Goal: Task Accomplishment & Management: Use online tool/utility

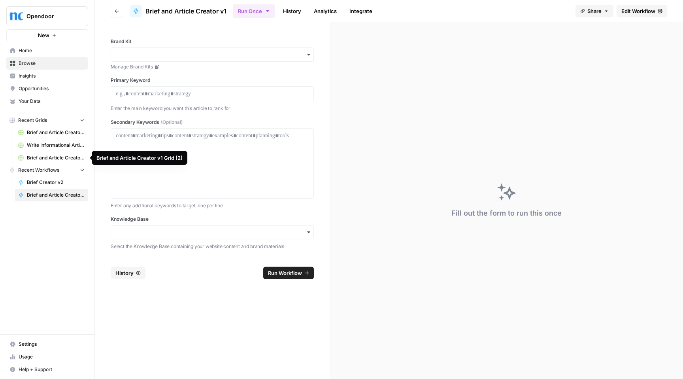
click at [47, 155] on span "Brief and Article Creator v1 Grid (2)" at bounding box center [56, 157] width 58 height 7
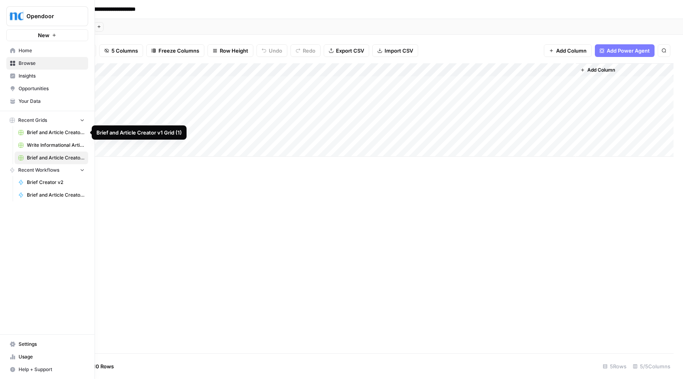
click at [53, 132] on span "Brief and Article Creator v1 Grid (1)" at bounding box center [56, 132] width 58 height 7
click at [51, 156] on span "Brief and Article Creator v1 Grid (2)" at bounding box center [56, 157] width 58 height 7
click at [46, 195] on span "Brief and Article Creator v1" at bounding box center [56, 194] width 58 height 7
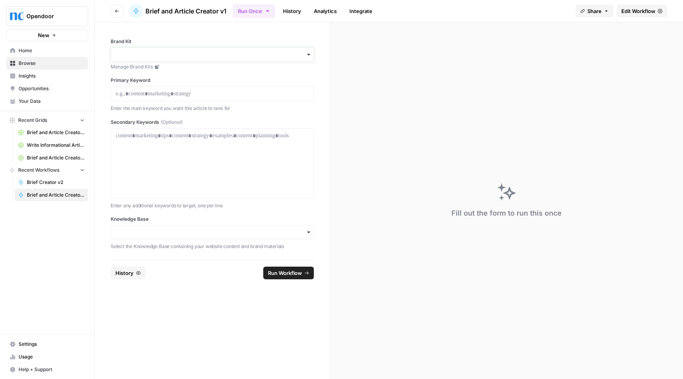
click at [173, 56] on input "Brand Kit" at bounding box center [212, 55] width 193 height 8
click at [164, 73] on div "Opendoor v1" at bounding box center [212, 75] width 202 height 15
click at [185, 97] on p at bounding box center [212, 94] width 193 height 8
click at [156, 164] on div at bounding box center [212, 163] width 193 height 63
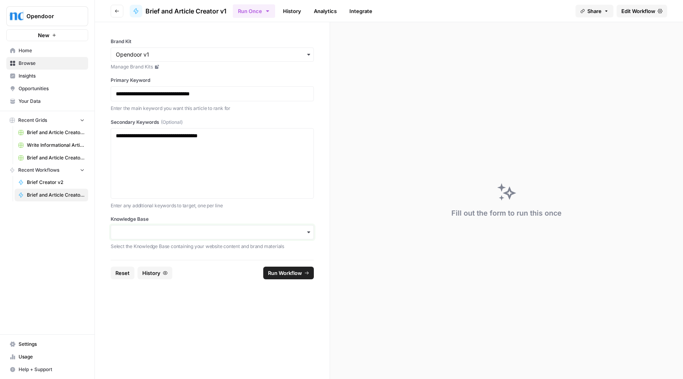
click at [147, 235] on input "Knowledge Base" at bounding box center [212, 232] width 193 height 8
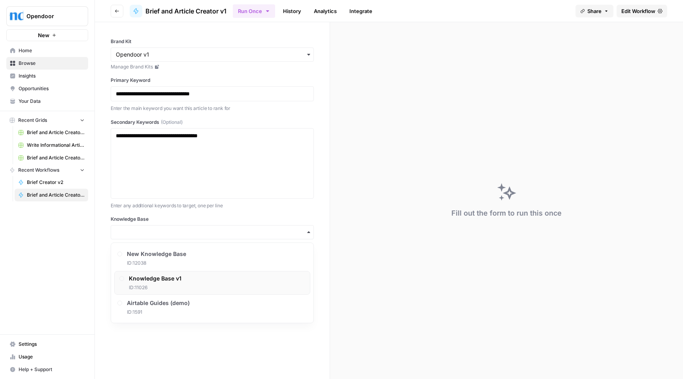
click at [173, 284] on span "ID: 11026" at bounding box center [155, 287] width 53 height 7
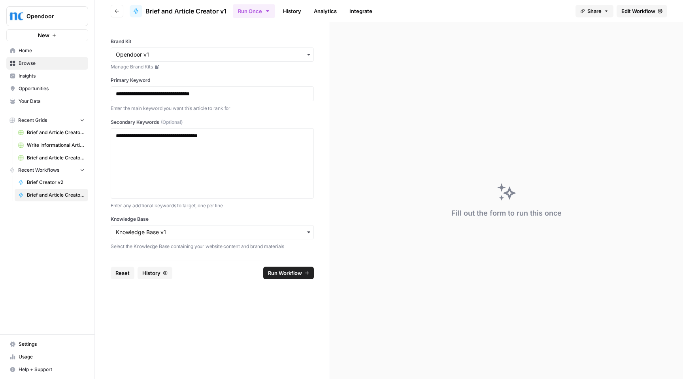
click at [282, 274] on span "Run Workflow" at bounding box center [285, 273] width 34 height 8
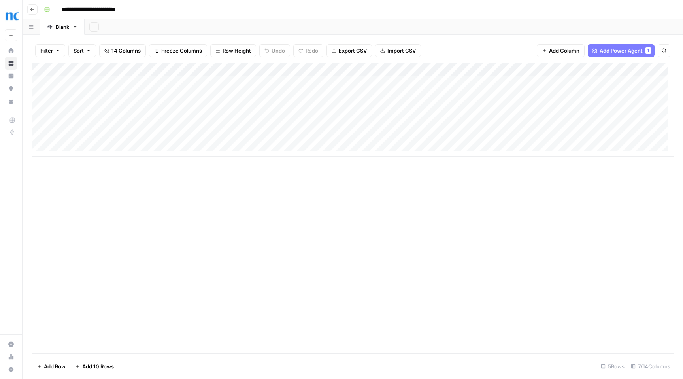
click at [266, 70] on div "Add Column" at bounding box center [352, 109] width 641 height 93
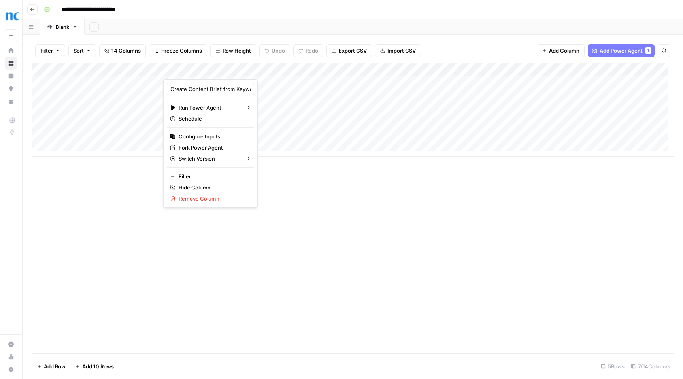
click at [317, 179] on div "Add Column" at bounding box center [352, 208] width 641 height 290
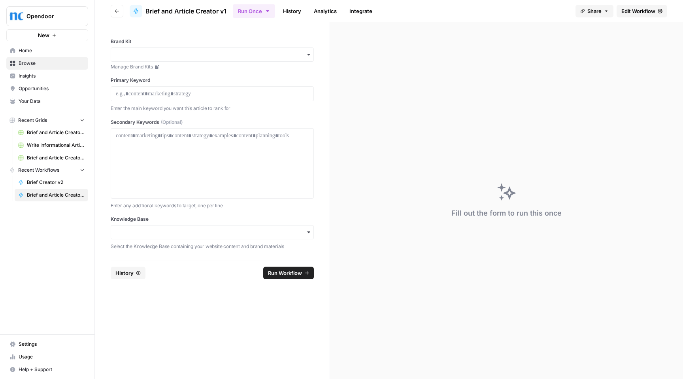
click at [45, 180] on span "Brief Creator v2" at bounding box center [56, 182] width 58 height 7
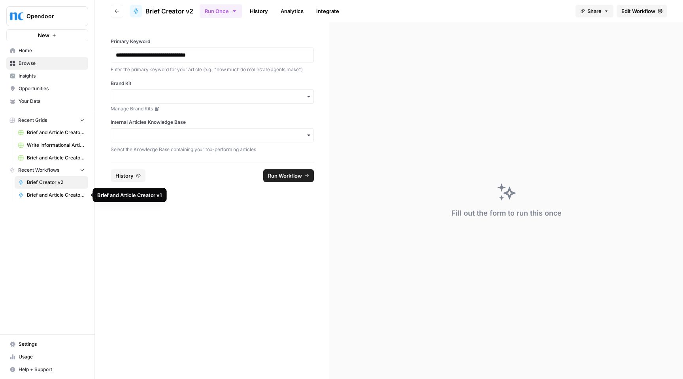
click at [49, 194] on span "Brief and Article Creator v1" at bounding box center [56, 194] width 58 height 7
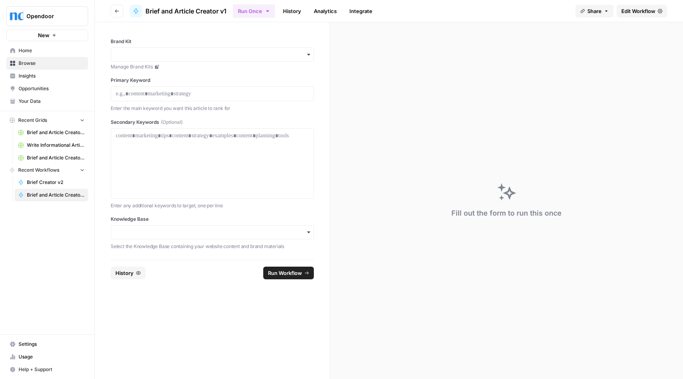
click at [256, 13] on button "Run Once" at bounding box center [254, 10] width 42 height 13
click at [629, 12] on span "Edit Workflow" at bounding box center [638, 11] width 34 height 8
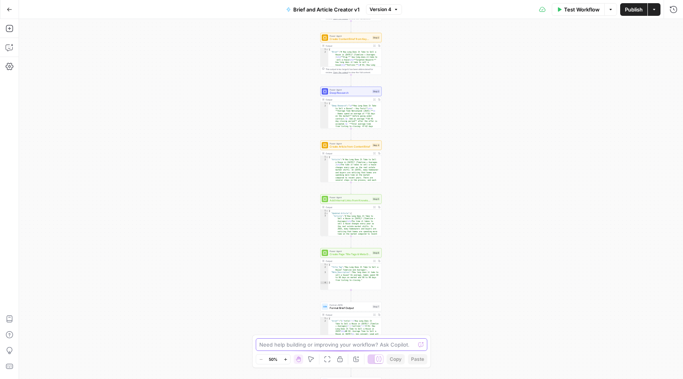
click at [354, 344] on textarea at bounding box center [337, 344] width 156 height 8
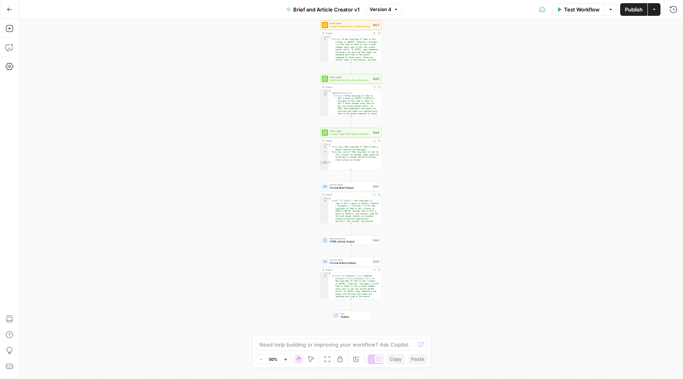
click at [584, 12] on span "Test Workflow" at bounding box center [582, 10] width 36 height 8
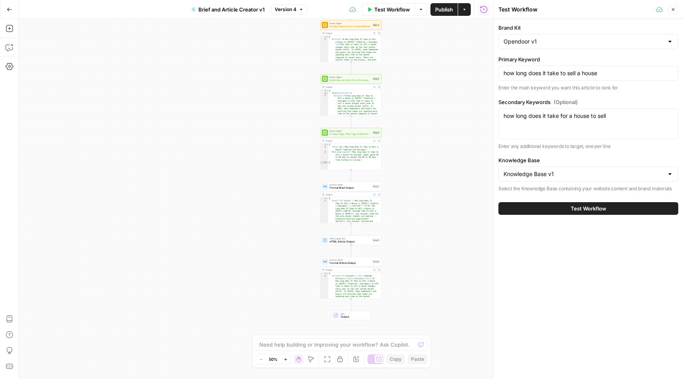
click at [589, 210] on span "Test Workflow" at bounding box center [589, 208] width 36 height 8
